Goal: Transaction & Acquisition: Purchase product/service

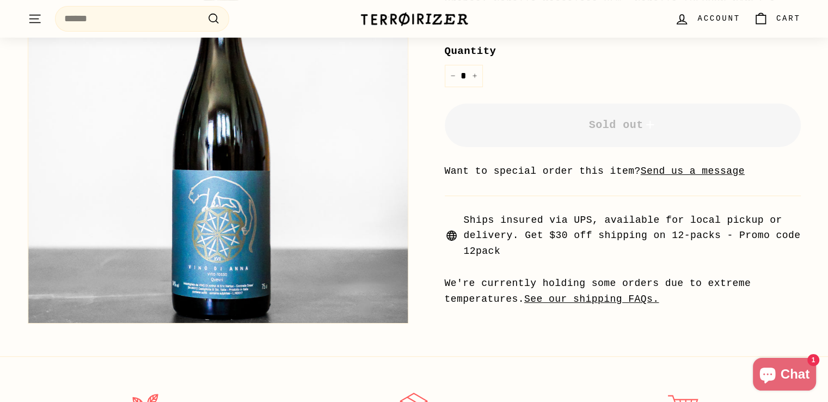
scroll to position [399, 0]
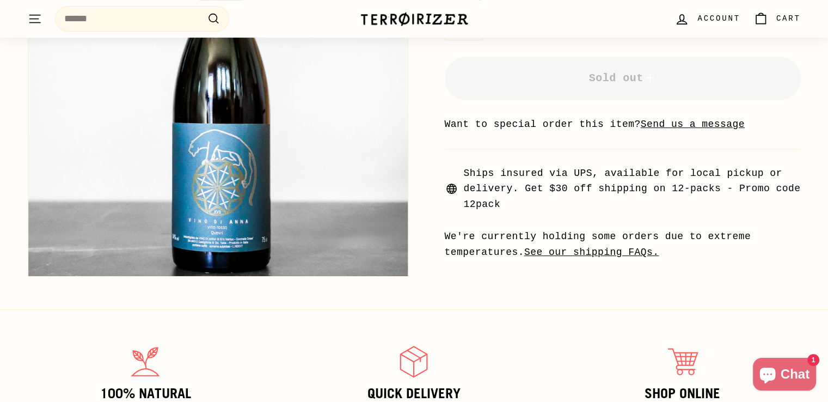
click at [217, 218] on img at bounding box center [217, 86] width 379 height 379
click at [184, 223] on img at bounding box center [217, 86] width 379 height 379
click at [180, 213] on img at bounding box center [217, 86] width 379 height 379
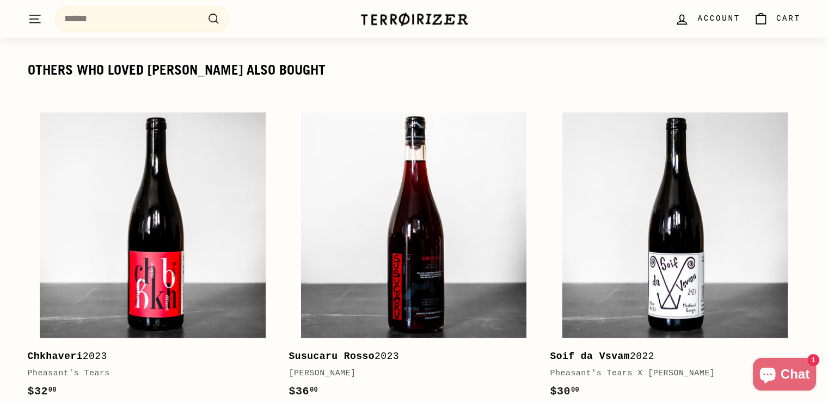
scroll to position [1625, 0]
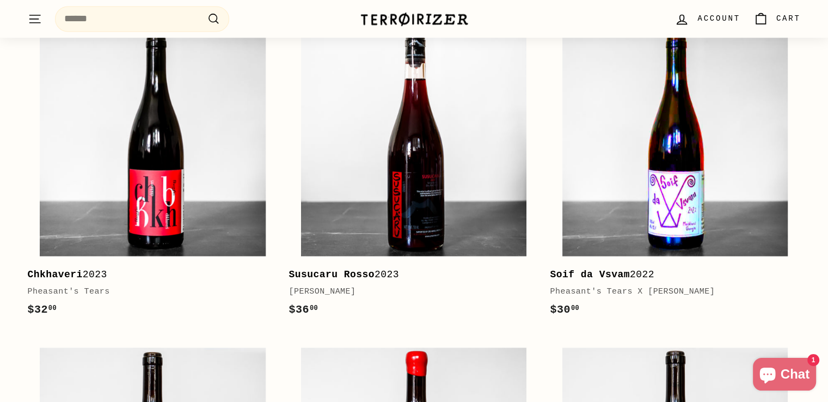
click at [668, 161] on img at bounding box center [674, 142] width 225 height 225
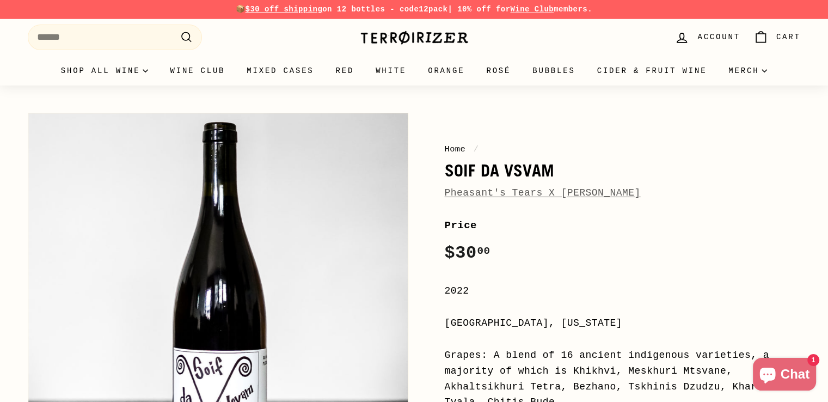
click at [568, 193] on link "Pheasant's Tears X [PERSON_NAME]" at bounding box center [543, 192] width 196 height 11
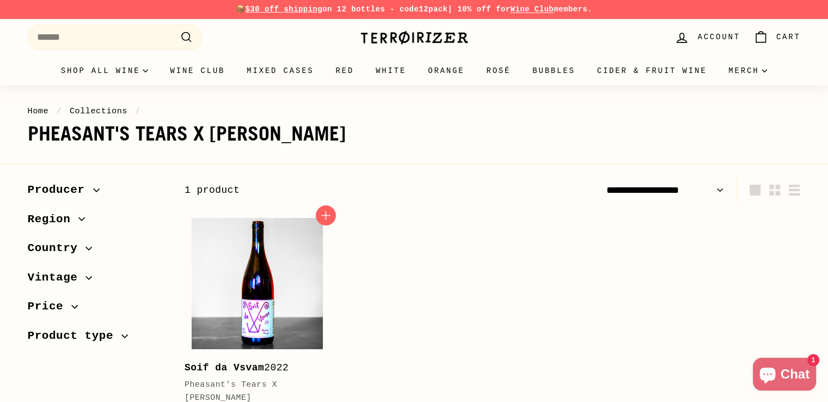
click at [248, 278] on img at bounding box center [257, 283] width 131 height 131
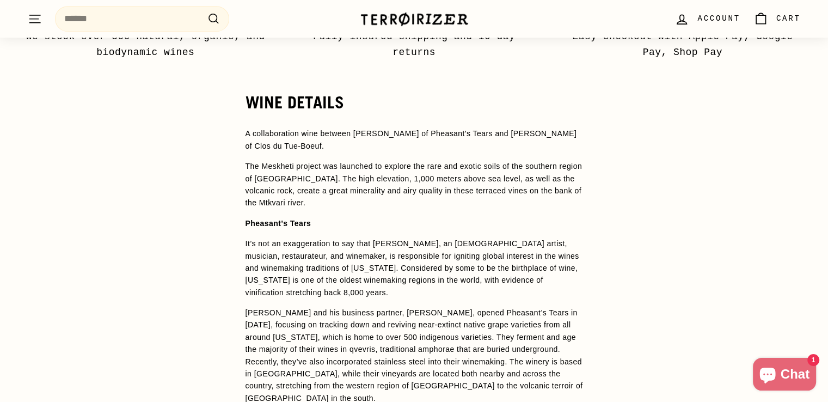
scroll to position [871, 0]
